Goal: Communication & Community: Ask a question

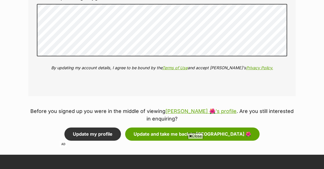
scroll to position [711, 0]
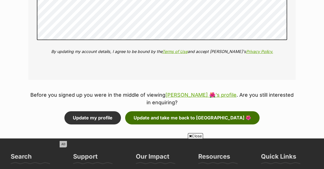
click at [182, 116] on button "Update and take me back to Louella 🌺" at bounding box center [192, 118] width 134 height 13
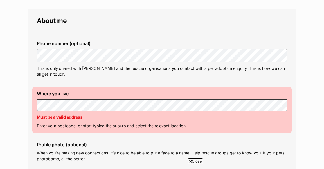
click at [145, 74] on p "This is only shared with [PERSON_NAME] and the rescue organisations you contact…" at bounding box center [162, 71] width 250 height 12
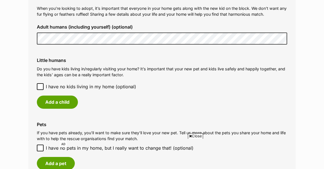
scroll to position [441, 0]
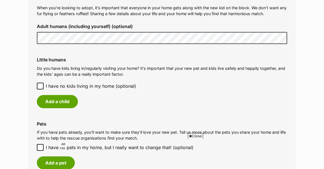
click at [40, 87] on icon at bounding box center [40, 86] width 3 height 3
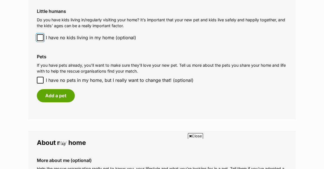
scroll to position [493, 0]
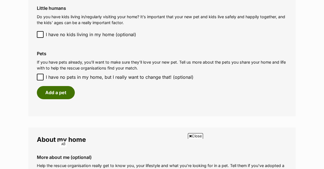
click at [69, 90] on button "Add a pet" at bounding box center [56, 92] width 38 height 13
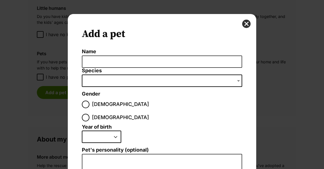
scroll to position [0, 0]
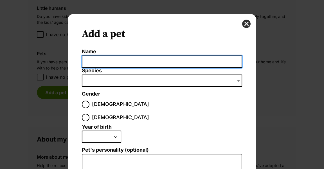
click at [126, 60] on input "Name" at bounding box center [162, 62] width 160 height 13
type input "Milou"
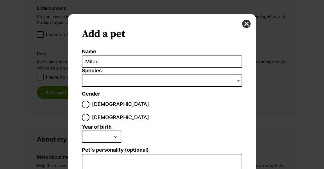
click at [148, 82] on span "Dialog Window - Close (Press escape to close)" at bounding box center [162, 81] width 160 height 12
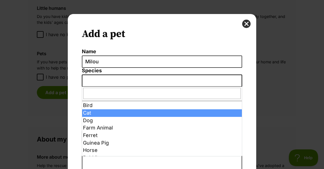
select select "2"
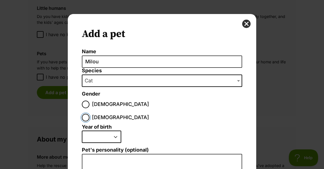
click at [89, 114] on input "Female" at bounding box center [86, 118] width 8 height 8
radio input "true"
click at [113, 131] on select "2025 2024 2023 2022 2021 2020 2019 2018 2017 2016 2015 2014 2013 2012 2011 2010…" at bounding box center [101, 137] width 39 height 12
click at [115, 131] on select "2025 2024 2023 2022 2021 2020 2019 2018 2017 2016 2015 2014 2013 2012 2011 2010…" at bounding box center [101, 137] width 39 height 12
select select "2024"
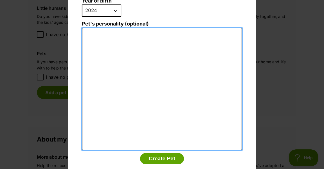
scroll to position [126, 0]
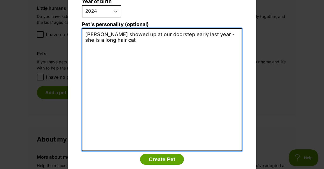
click at [201, 28] on textarea "Milou showed up at our doorstep early last year - she is a long hair cat" at bounding box center [162, 89] width 160 height 123
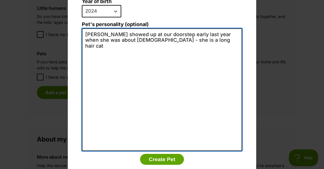
click at [201, 28] on textarea "Milou showed up at our doorstep early last year when she was about 6 months old…" at bounding box center [162, 89] width 160 height 123
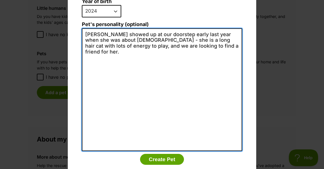
click at [172, 34] on textarea "Milou showed up at our doorstep early last year when she was about 6 months old…" at bounding box center [162, 89] width 160 height 123
click at [221, 35] on textarea "Milou showed up at our doorstep early last year when she was about 6 months old…" at bounding box center [162, 89] width 160 height 123
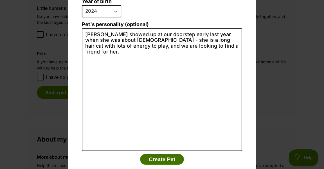
click at [170, 154] on button "Create Pet" at bounding box center [162, 159] width 44 height 11
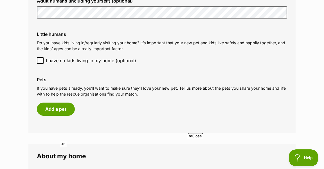
scroll to position [466, 0]
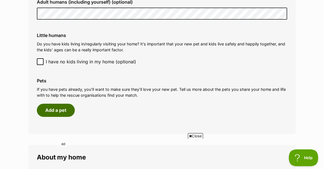
click at [63, 106] on button "Add a pet" at bounding box center [56, 110] width 38 height 13
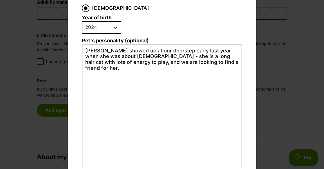
scroll to position [109, 0]
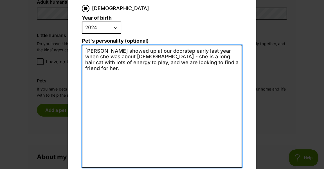
click at [222, 50] on textarea "Milou showed up at our doorstep early last year when she was about 6 months old…" at bounding box center [162, 106] width 160 height 123
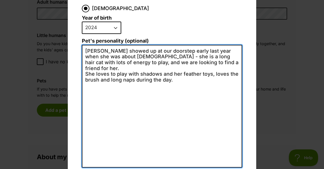
click at [95, 56] on textarea "Milou showed up at our doorstep early last year when she was about 6 months old…" at bounding box center [162, 106] width 160 height 123
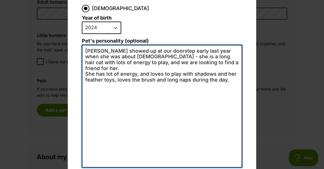
click at [118, 62] on textarea "Milou showed up at our doorstep early last year when she was about 6 months old…" at bounding box center [162, 106] width 160 height 123
click at [186, 61] on textarea "Milou showed up at our doorstep early last year when she was about 6 months old…" at bounding box center [162, 106] width 160 height 123
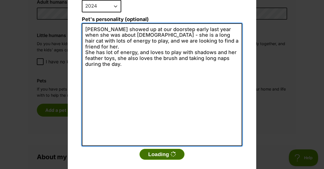
type textarea "Milou showed up at our doorstep early last year when she was about 6 months old…"
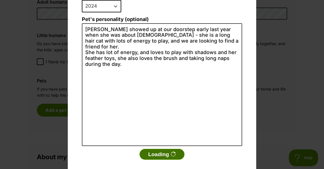
click at [157, 149] on button "Loading" at bounding box center [161, 154] width 45 height 11
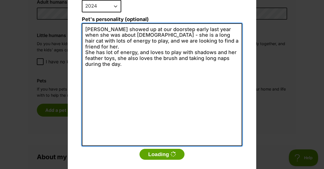
click at [150, 117] on textarea "Milou showed up at our doorstep early last year when she was about 6 months old…" at bounding box center [162, 84] width 160 height 123
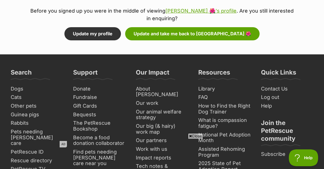
scroll to position [804, 0]
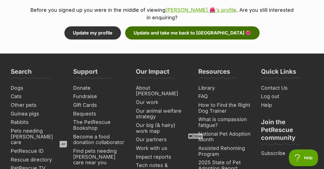
click at [193, 31] on button "Update and take me back to Louella 🌺" at bounding box center [192, 32] width 134 height 13
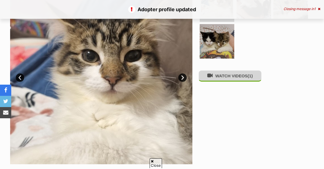
click at [238, 78] on button "WATCH VIDEOS (1)" at bounding box center [229, 76] width 63 height 11
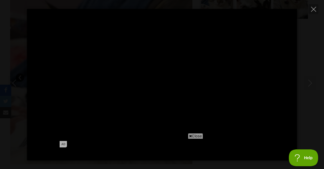
type input "100"
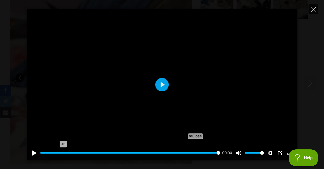
click at [311, 12] on button "Close" at bounding box center [313, 9] width 10 height 10
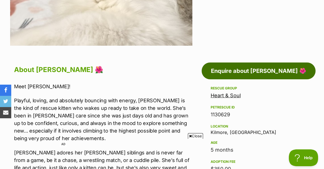
click at [252, 74] on link "Enquire about Louella 🌺" at bounding box center [259, 71] width 114 height 17
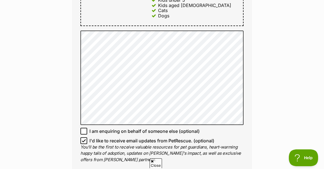
scroll to position [363, 0]
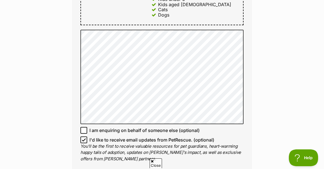
click at [84, 139] on icon at bounding box center [83, 140] width 3 height 3
click at [84, 137] on input "I'd like to receive email updates from PetRescue. (optional)" at bounding box center [83, 140] width 7 height 7
checkbox input "false"
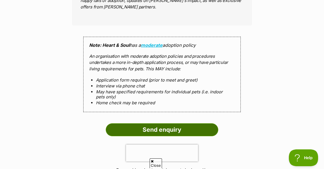
scroll to position [521, 0]
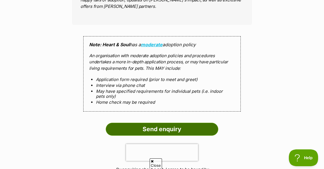
click at [196, 123] on input "Send enquiry" at bounding box center [162, 129] width 112 height 13
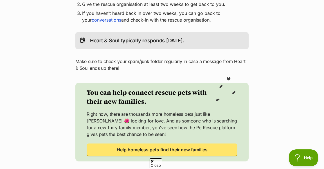
scroll to position [184, 0]
